Goal: Information Seeking & Learning: Learn about a topic

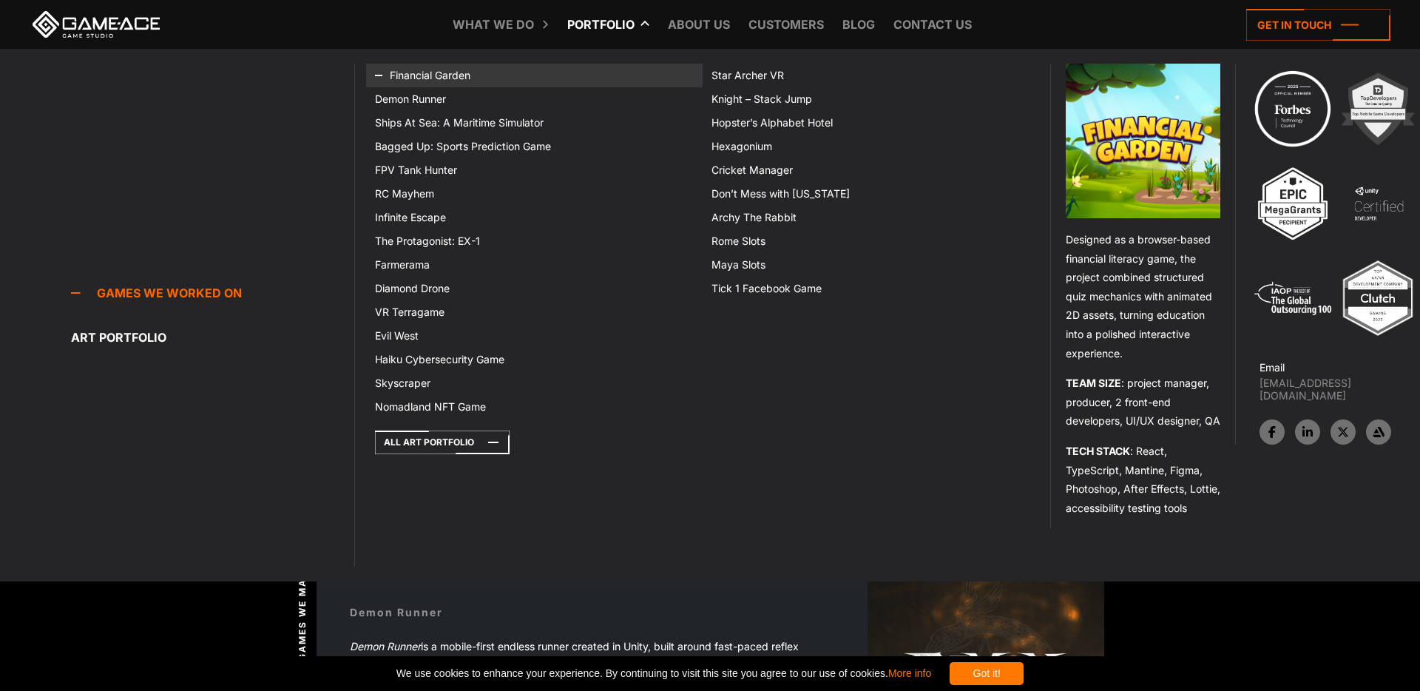
click at [442, 79] on link "Financial Garden" at bounding box center [534, 76] width 337 height 24
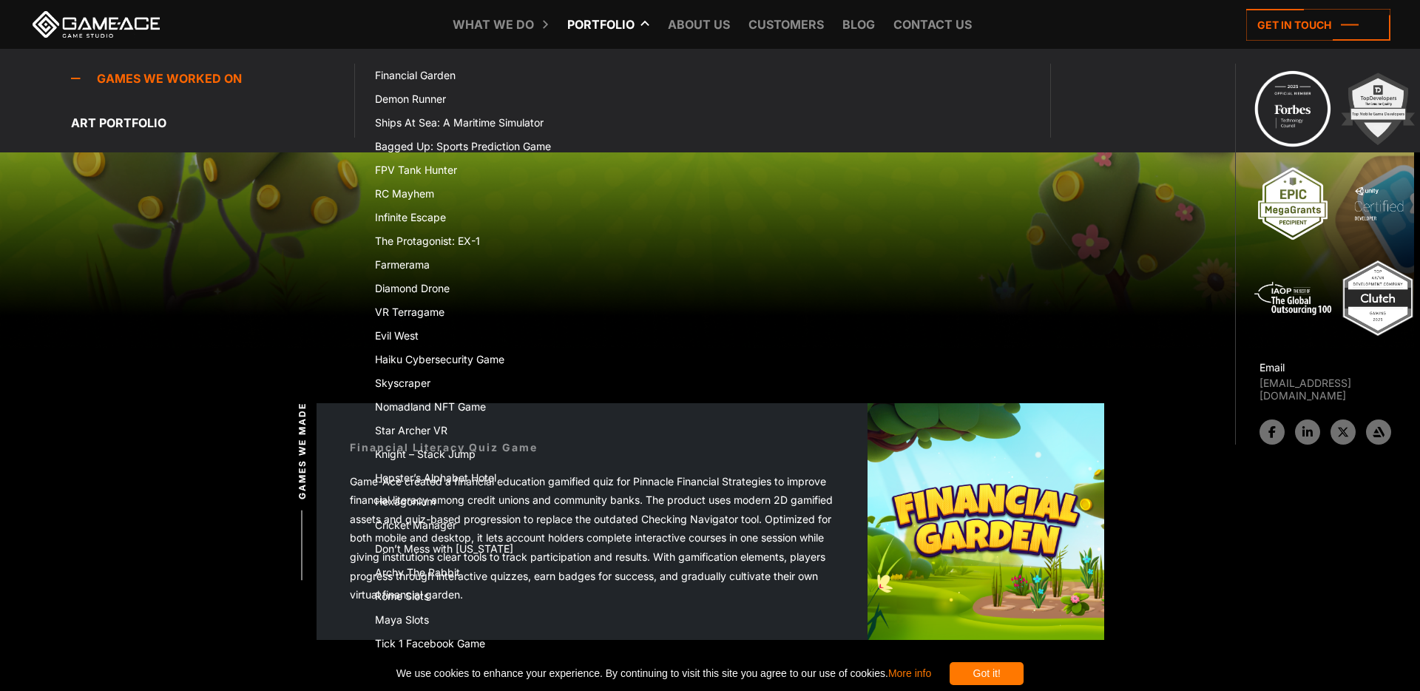
scroll to position [126, 0]
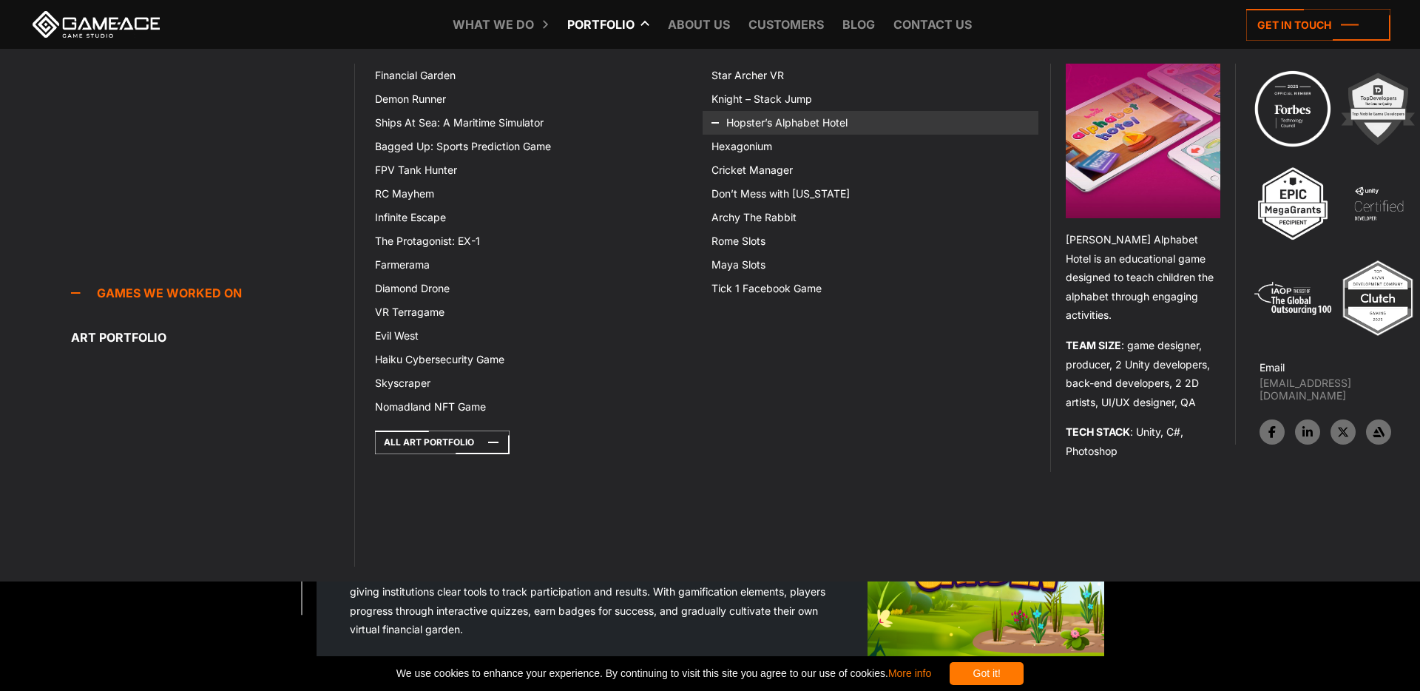
click at [774, 120] on link "Hopster’s Alphabet Hotel" at bounding box center [871, 123] width 337 height 24
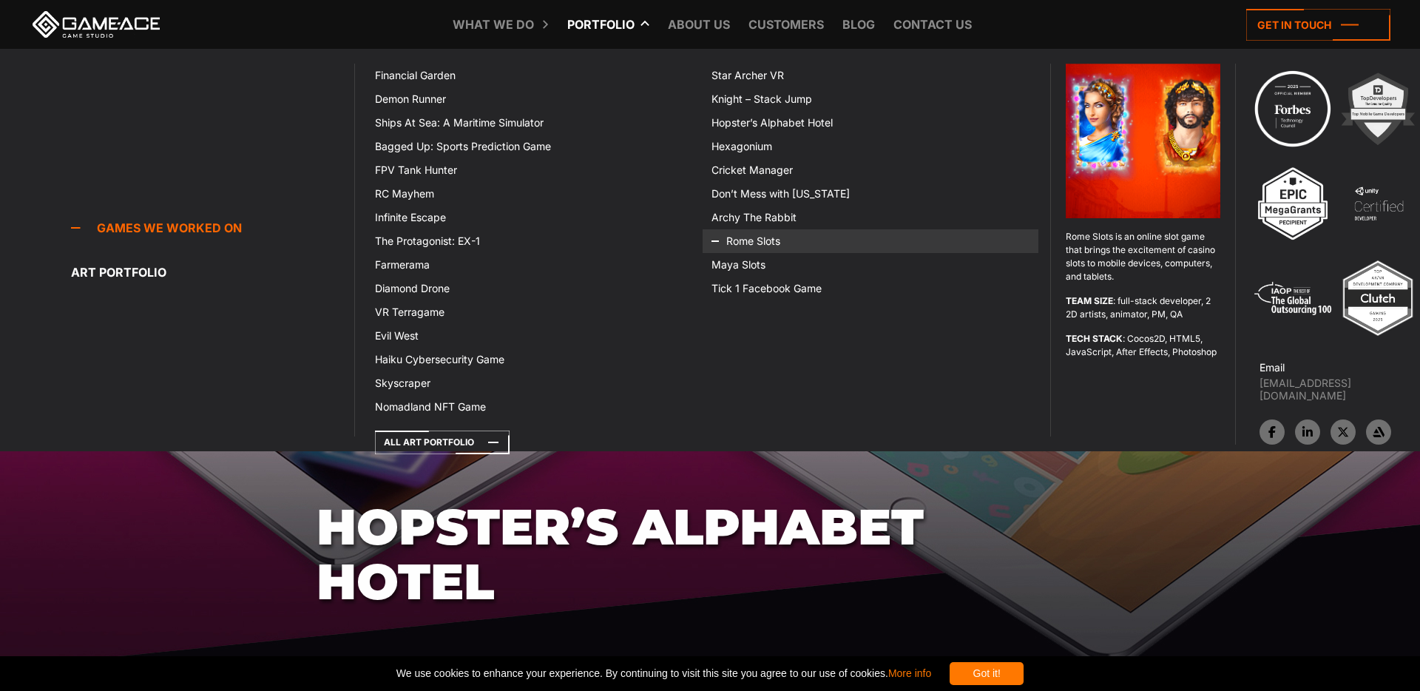
click at [739, 246] on icon at bounding box center [730, 241] width 36 height 24
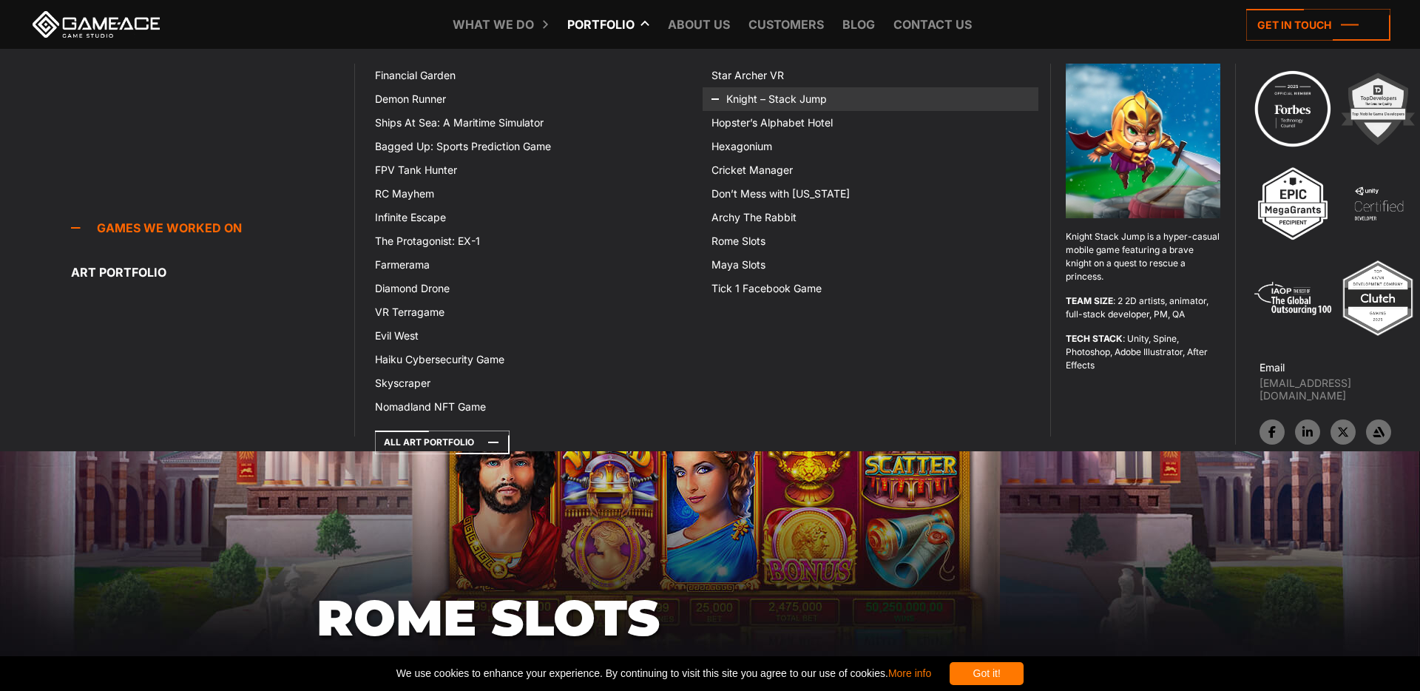
click at [742, 96] on icon at bounding box center [730, 99] width 36 height 24
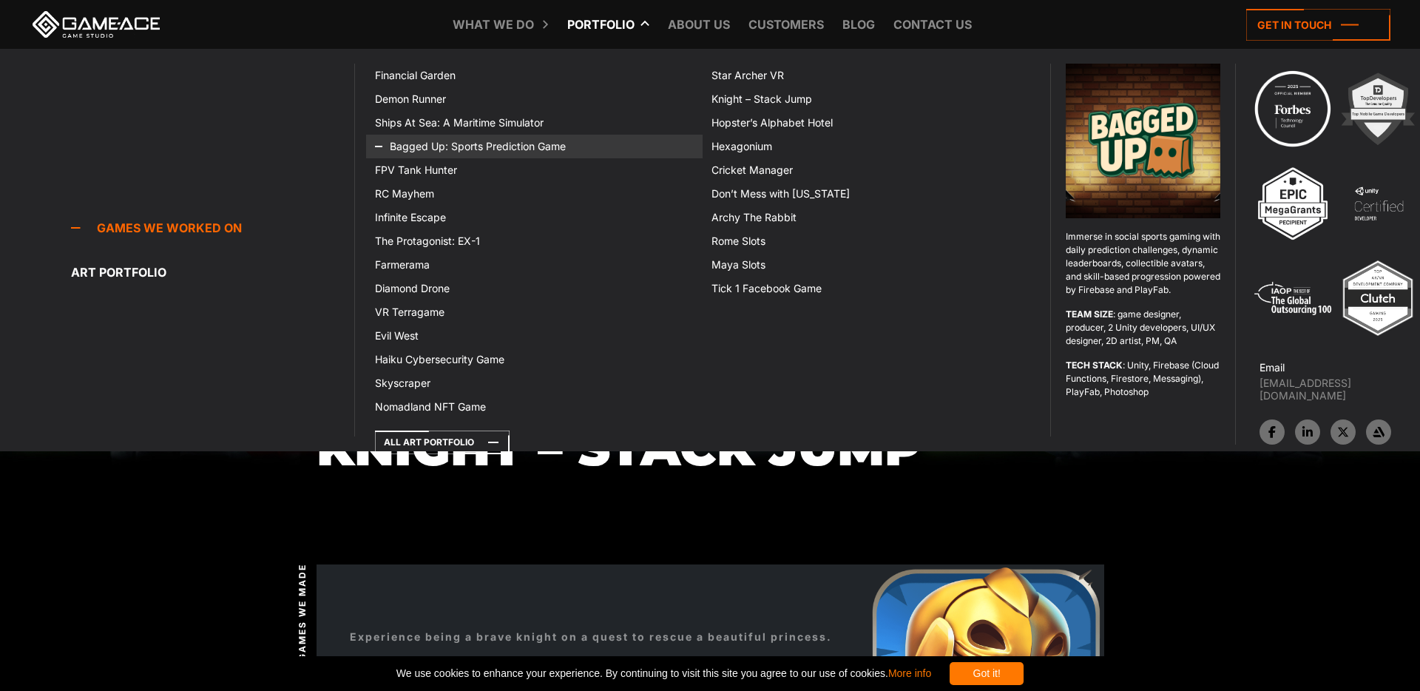
click at [430, 140] on link "Bagged Up: Sports Prediction Game" at bounding box center [534, 147] width 337 height 24
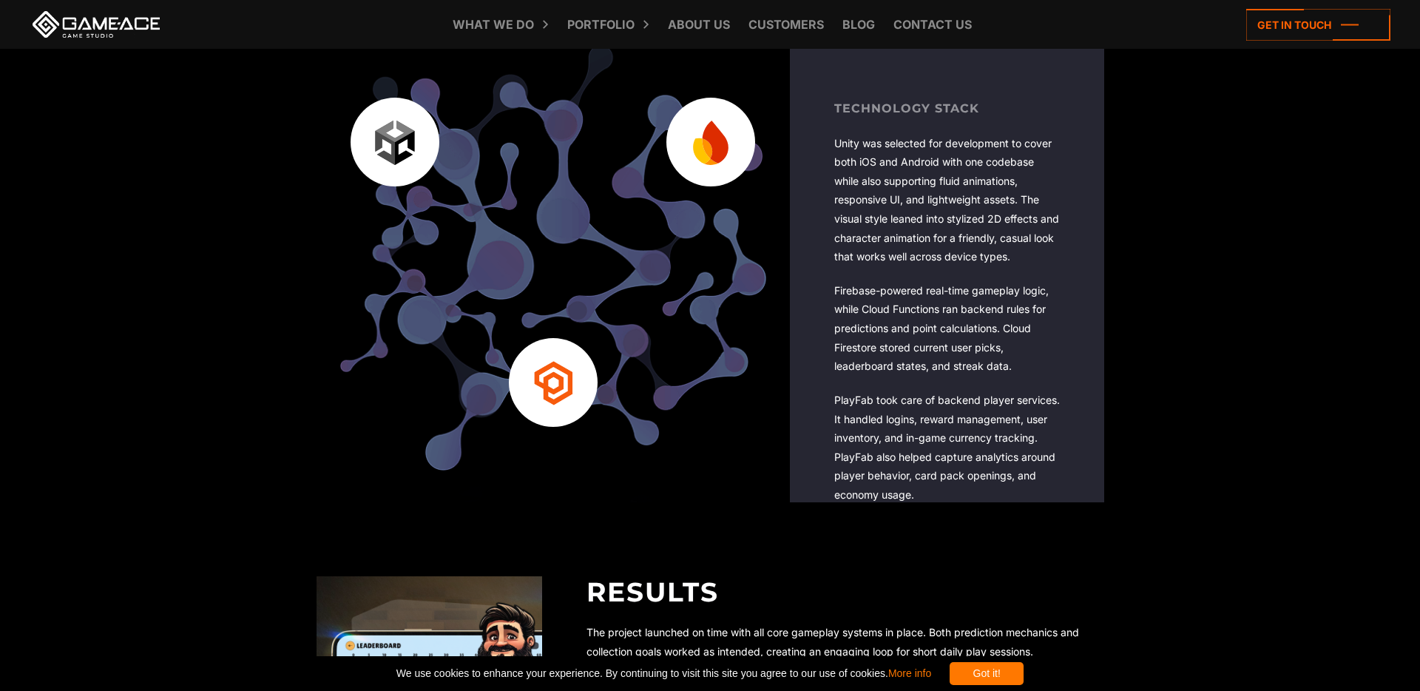
scroll to position [2936, 0]
